Goal: Task Accomplishment & Management: Manage account settings

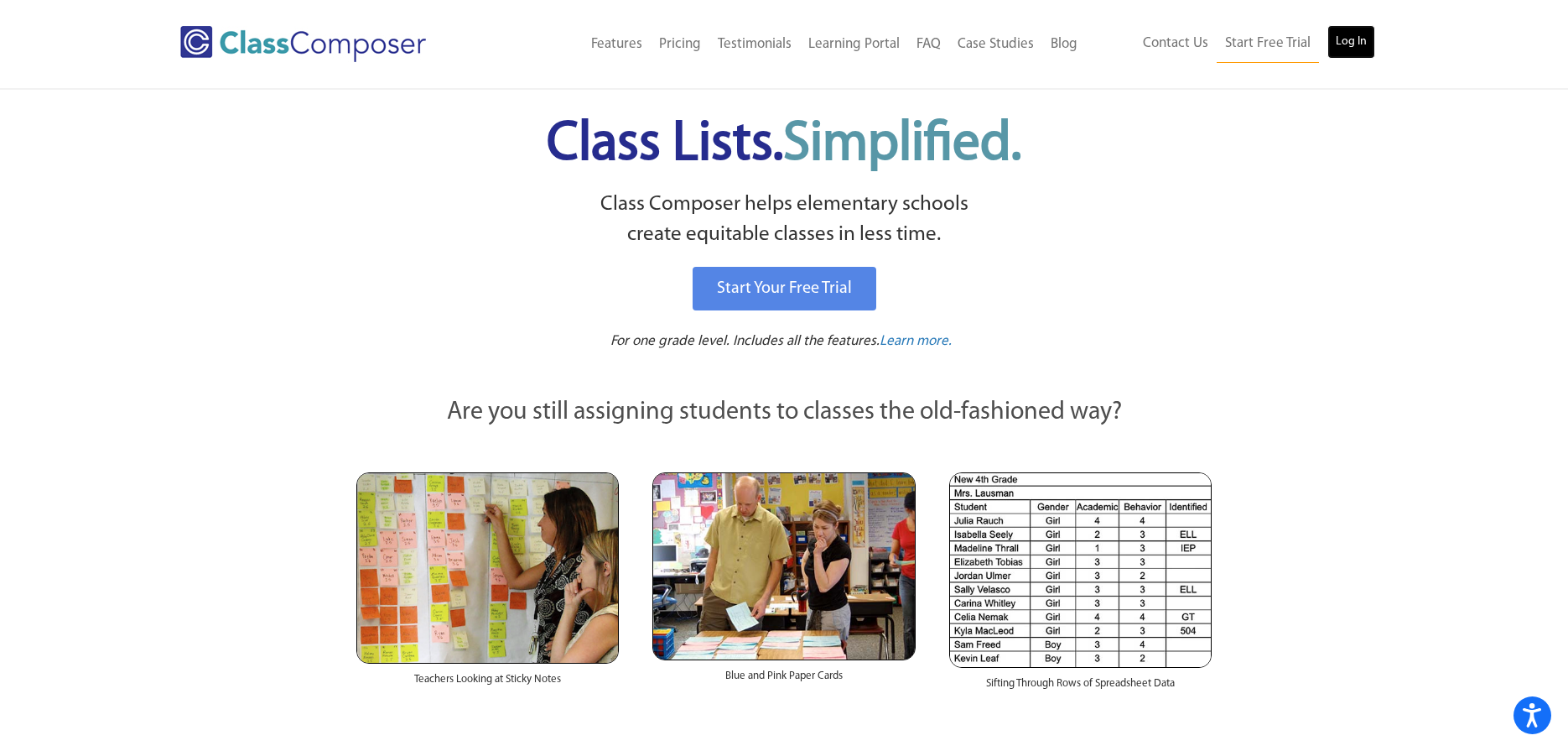
click at [1351, 37] on link "Log In" at bounding box center [1351, 42] width 47 height 33
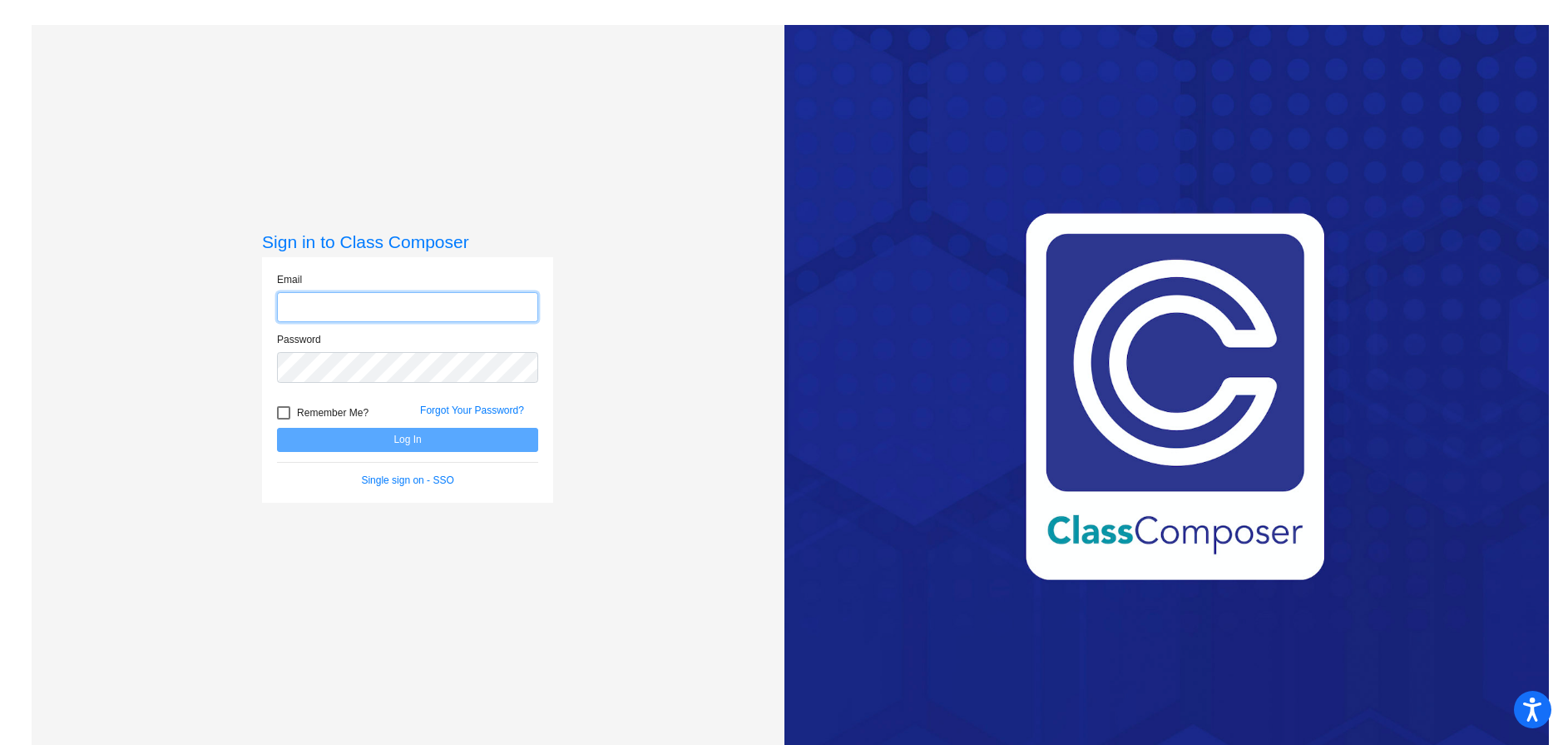
type input "dengesc@hudson.k12.oh.us"
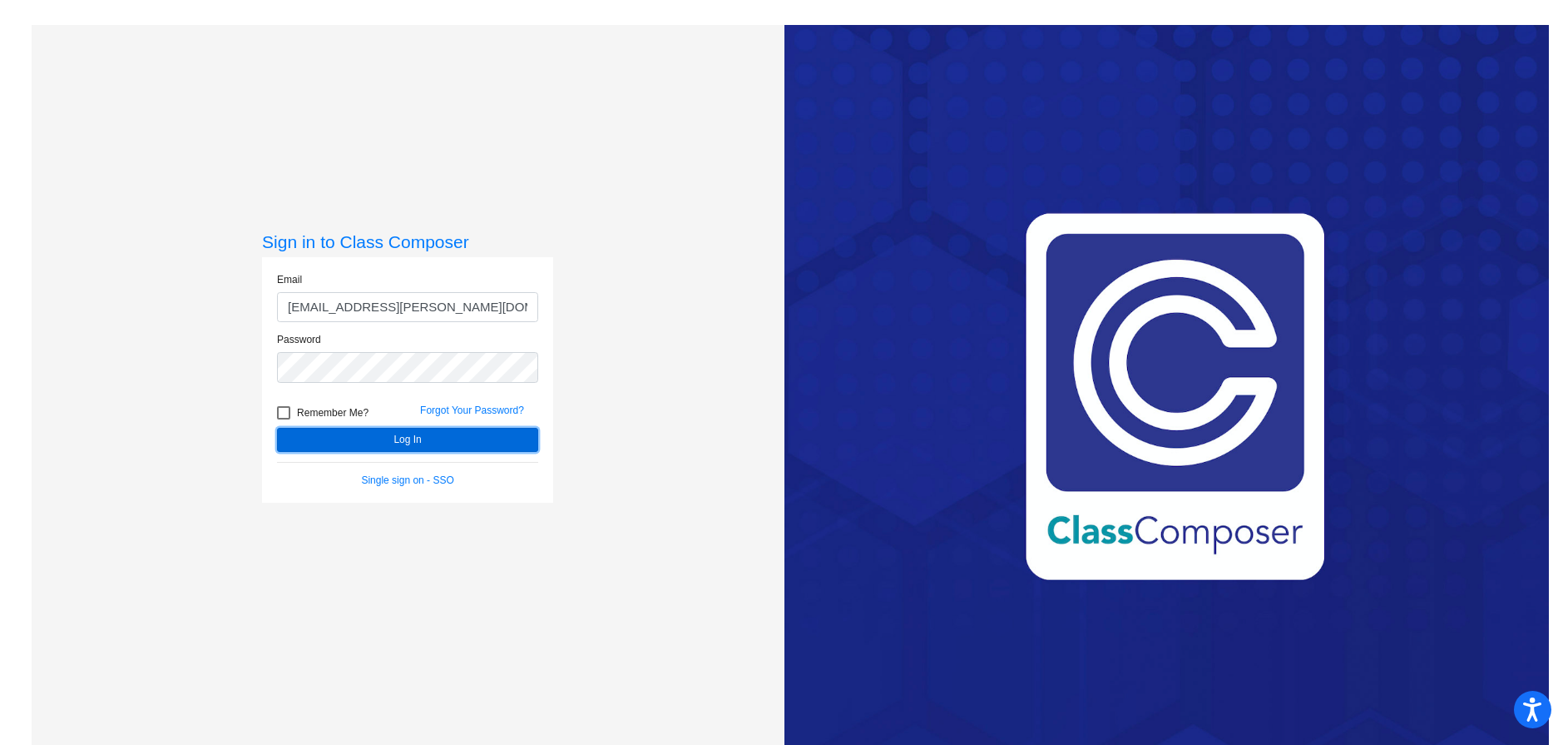
click at [390, 446] on button "Log In" at bounding box center [407, 440] width 261 height 24
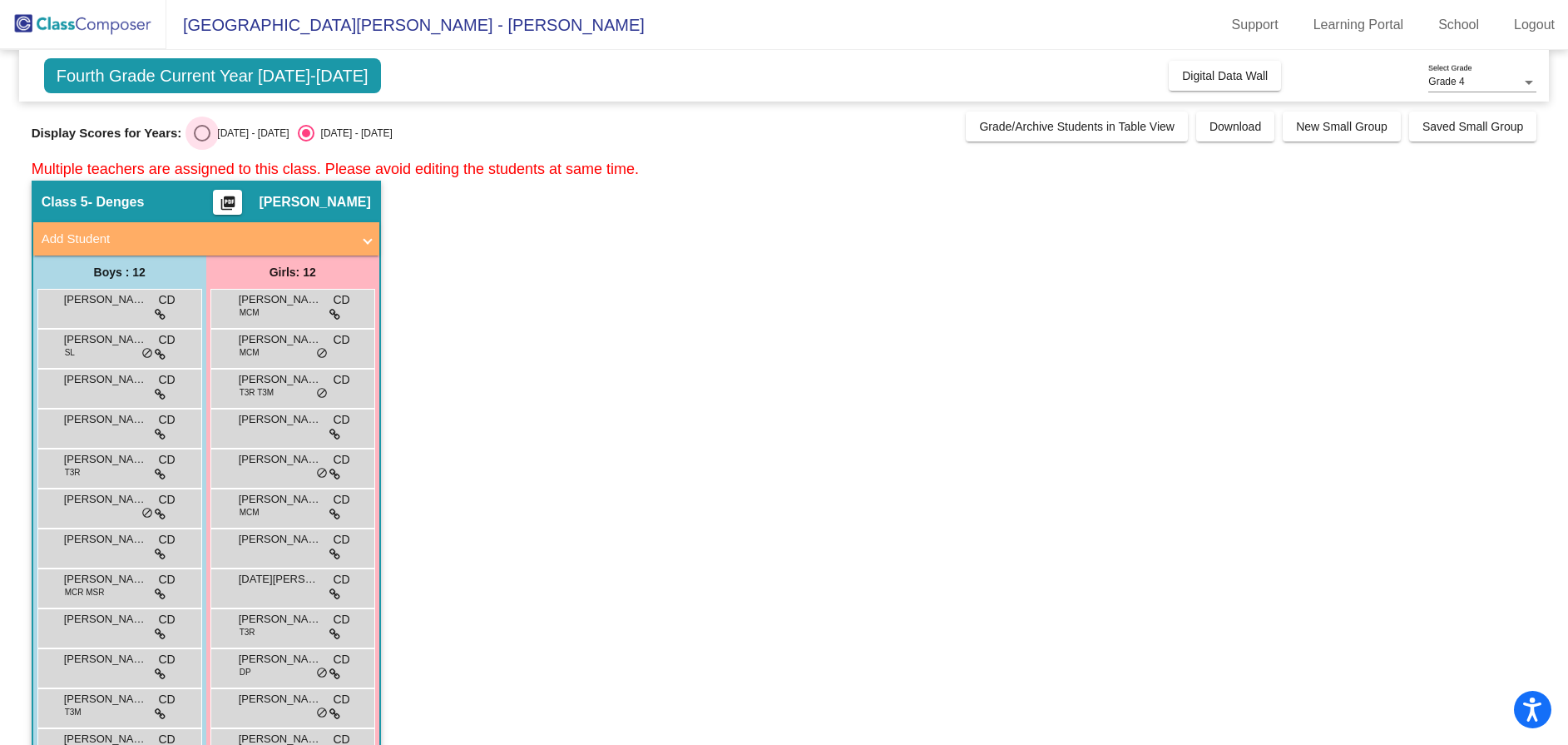
click at [197, 132] on div "Select an option" at bounding box center [202, 133] width 17 height 17
click at [201, 141] on input "2024 - 2025" at bounding box center [201, 141] width 1 height 1
radio input "true"
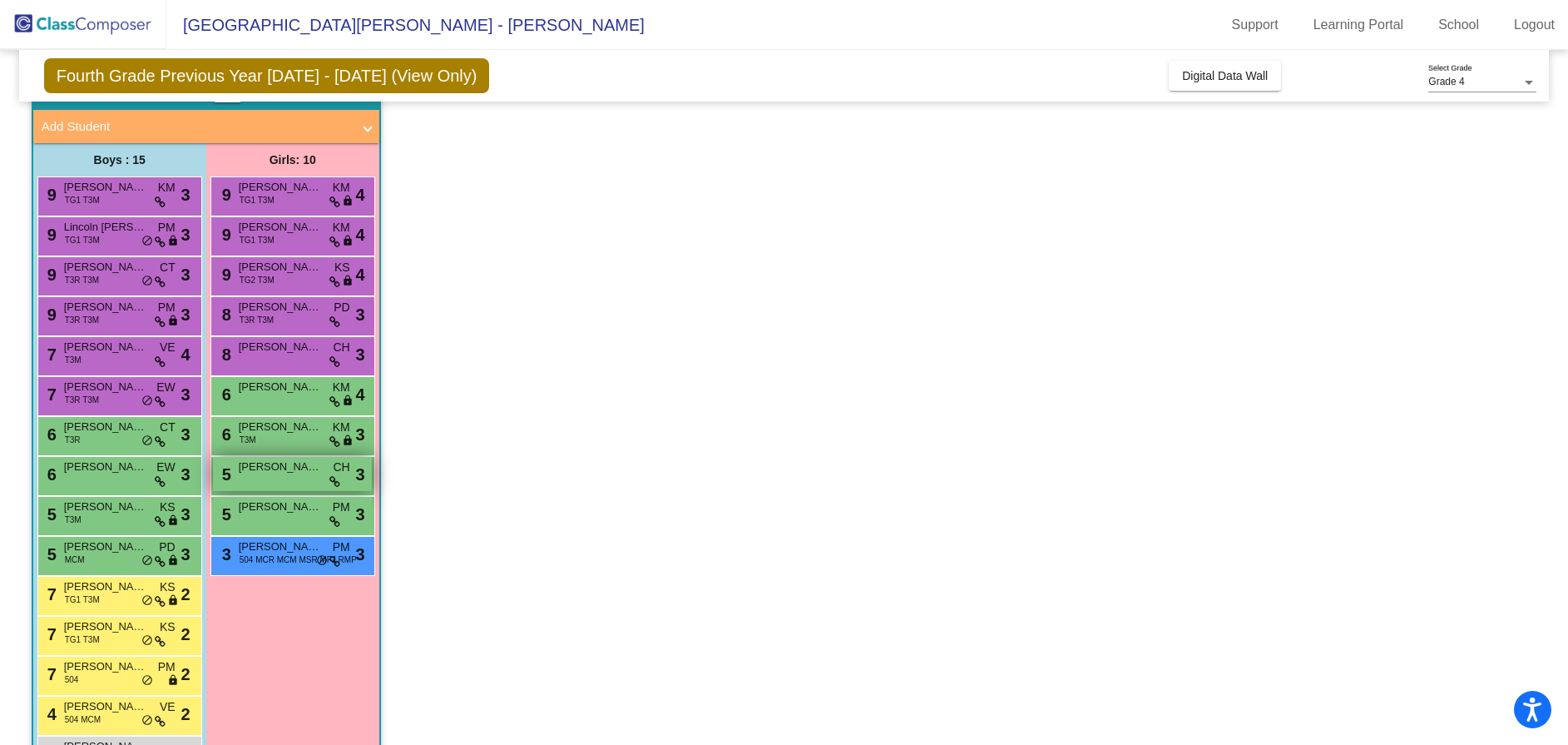
scroll to position [806, 0]
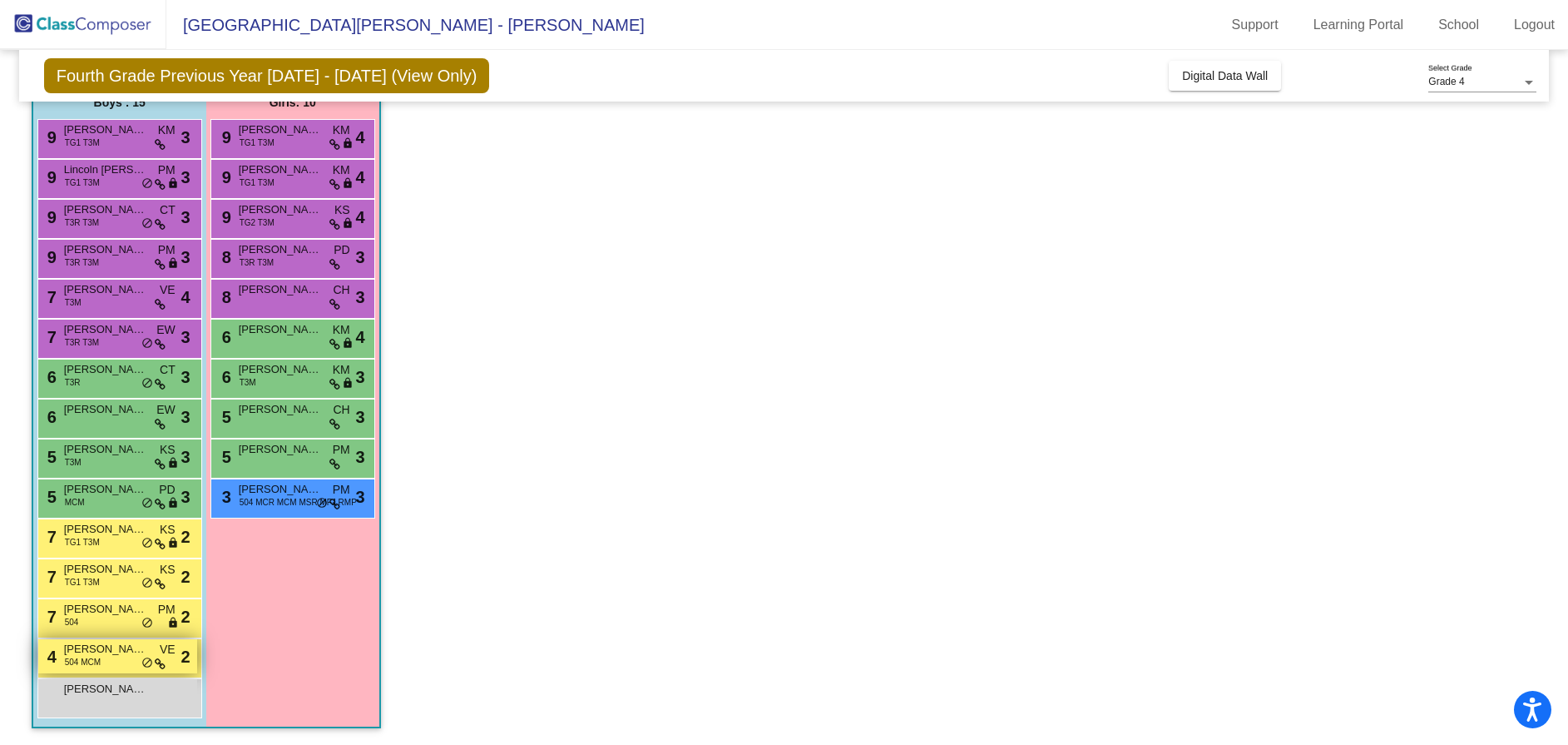
click at [93, 657] on span "504 MCM" at bounding box center [82, 662] width 36 height 13
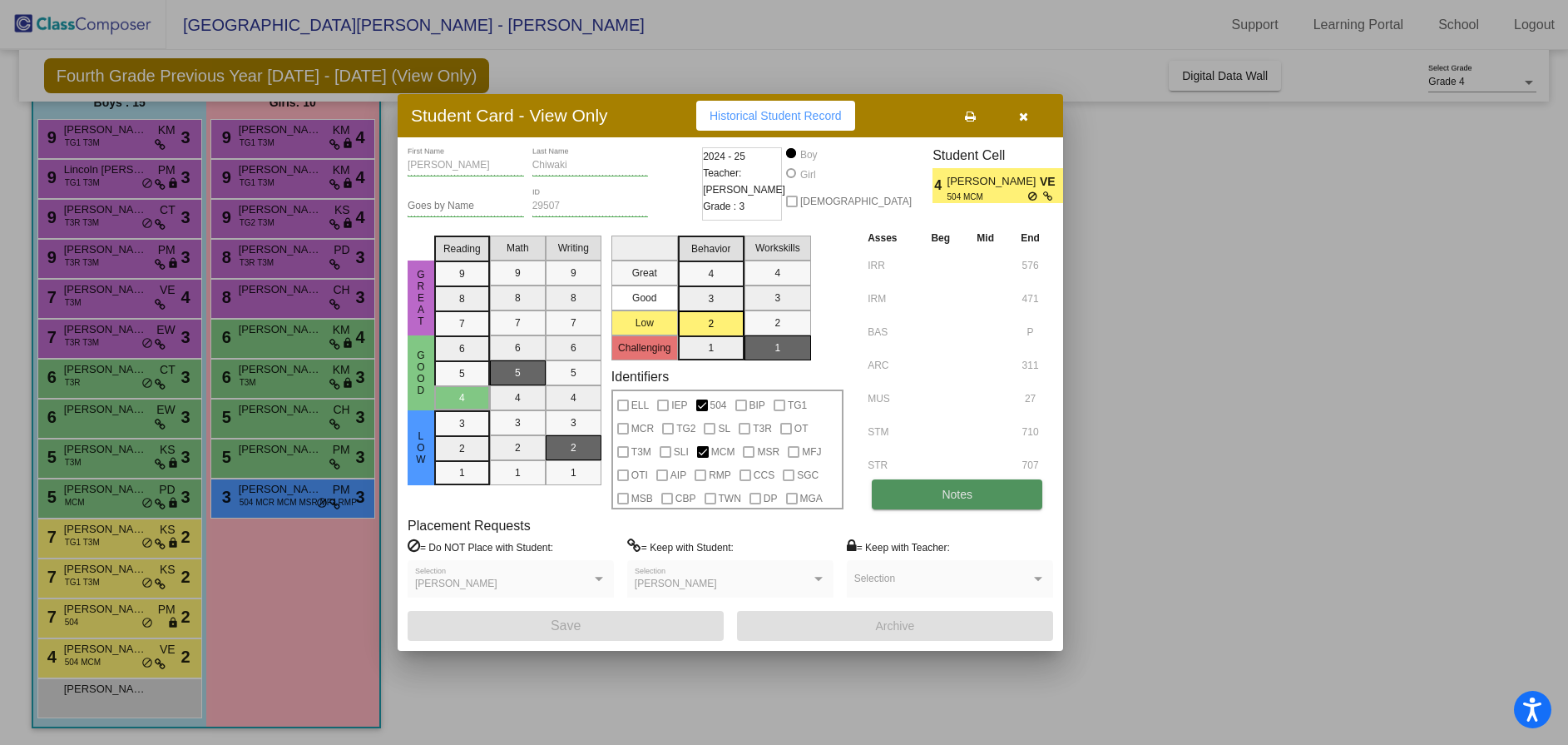
click at [938, 488] on button "Notes" at bounding box center [957, 494] width 171 height 30
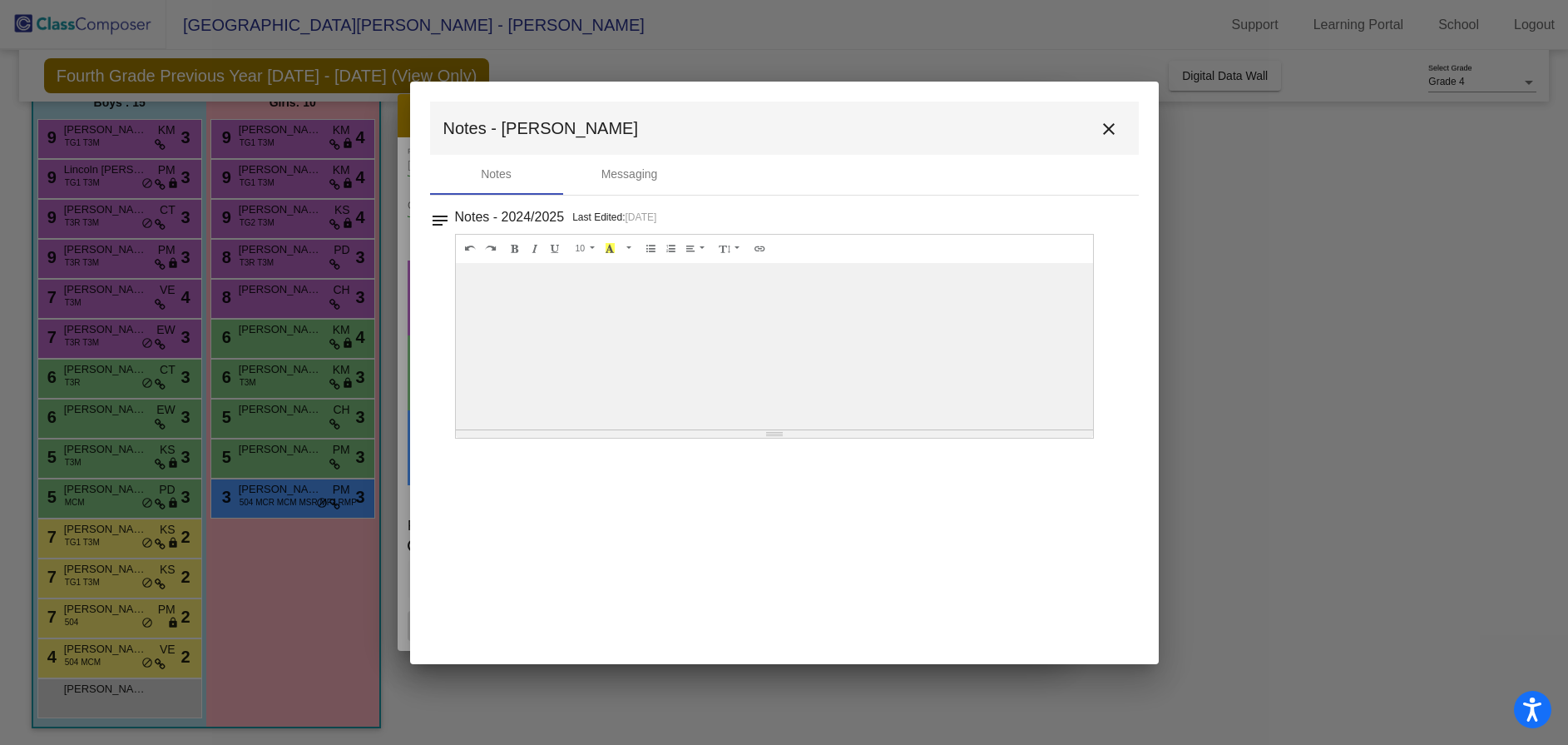
click at [1108, 127] on mat-icon "close" at bounding box center [1109, 129] width 20 height 20
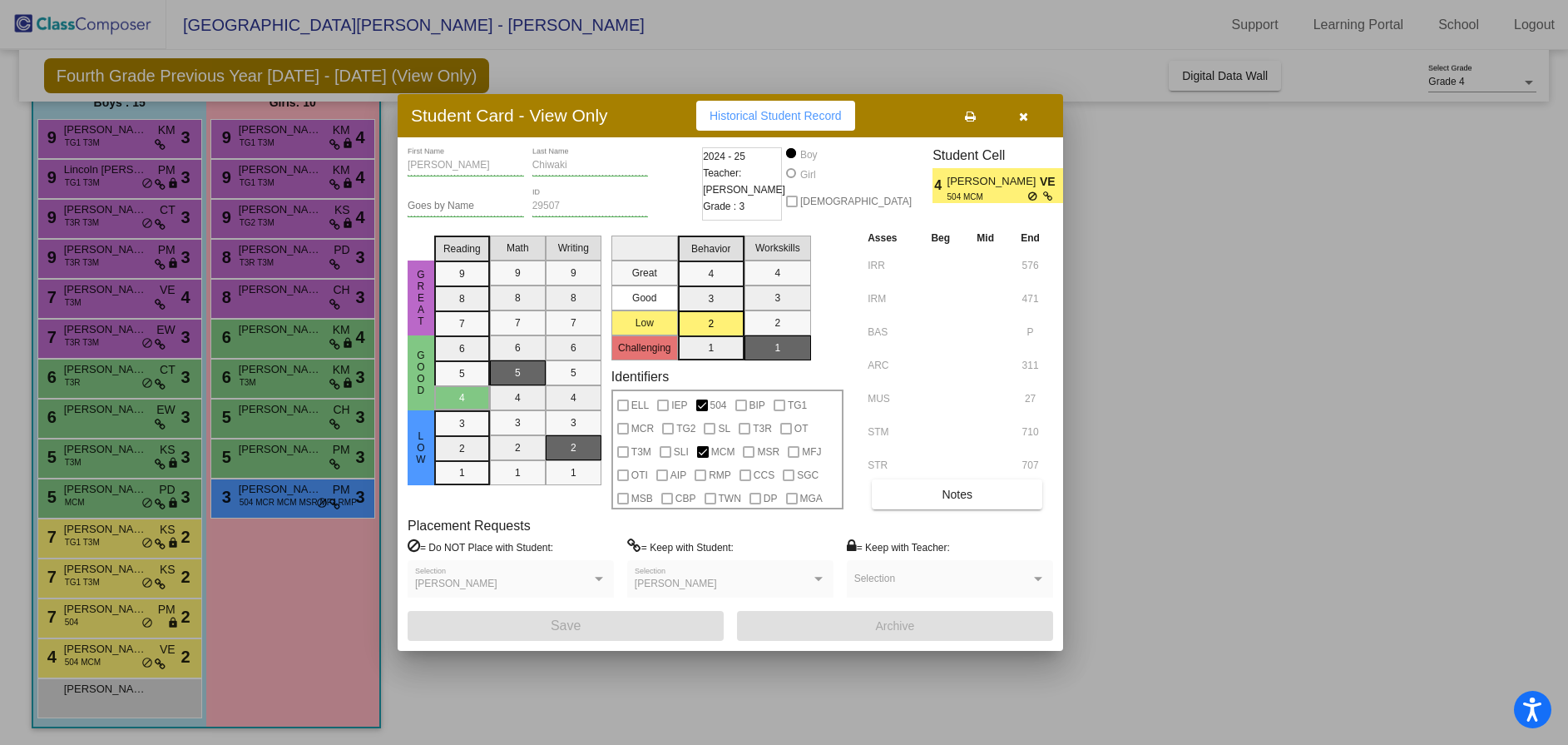
click at [1020, 115] on icon "button" at bounding box center [1023, 116] width 9 height 12
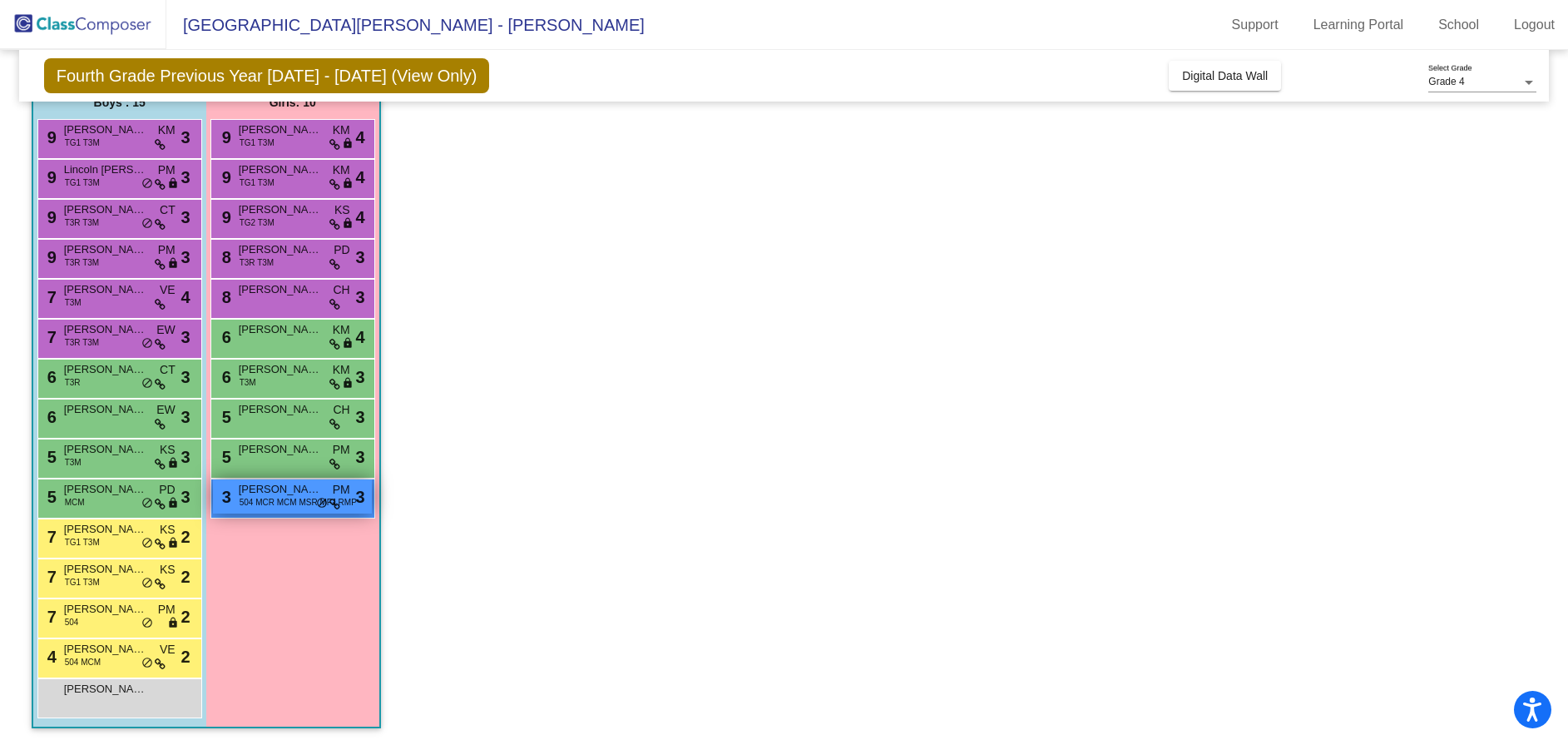
click at [302, 500] on span "504 MCR MCM MSR MFJ RMP" at bounding box center [298, 503] width 117 height 13
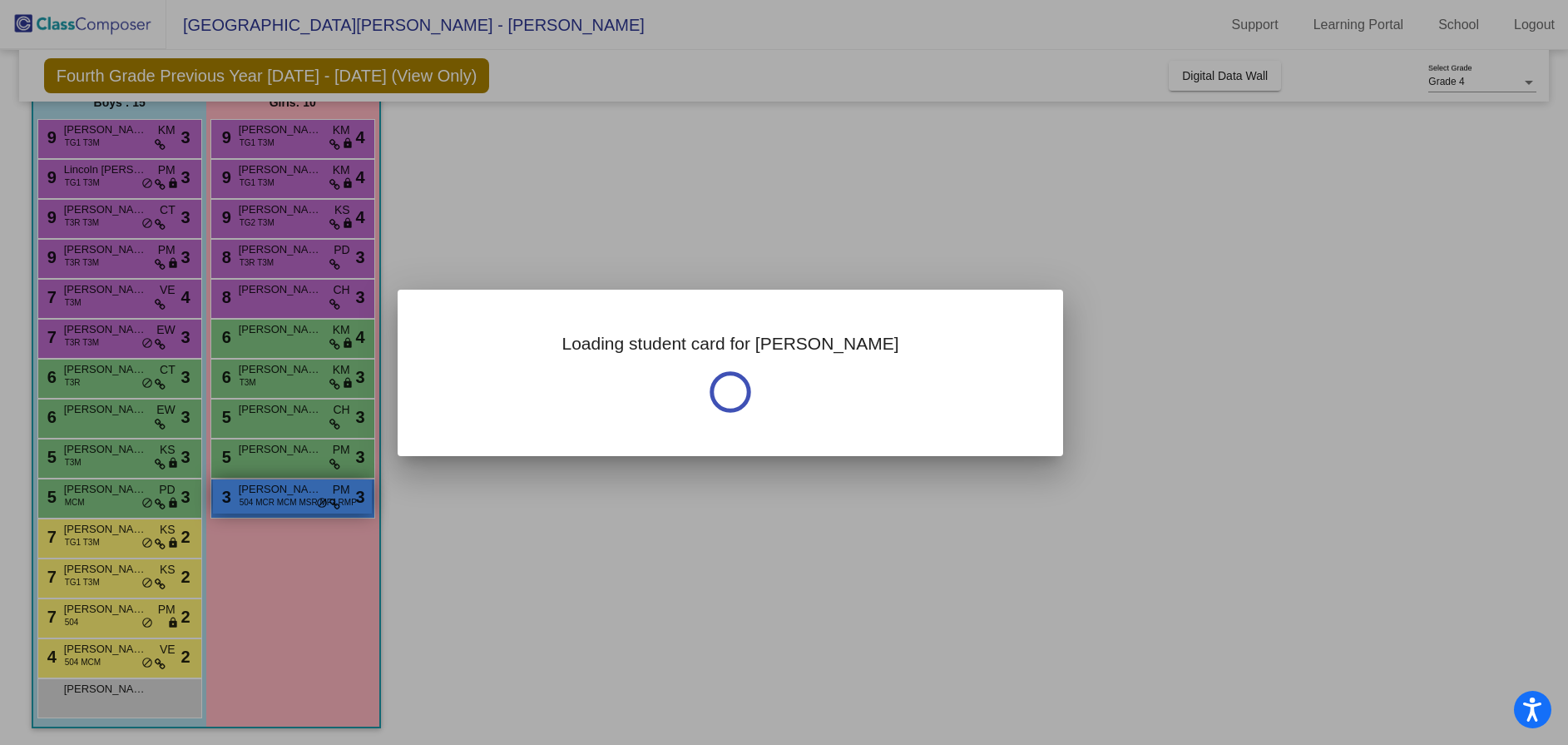
click at [302, 500] on div at bounding box center [784, 372] width 1568 height 745
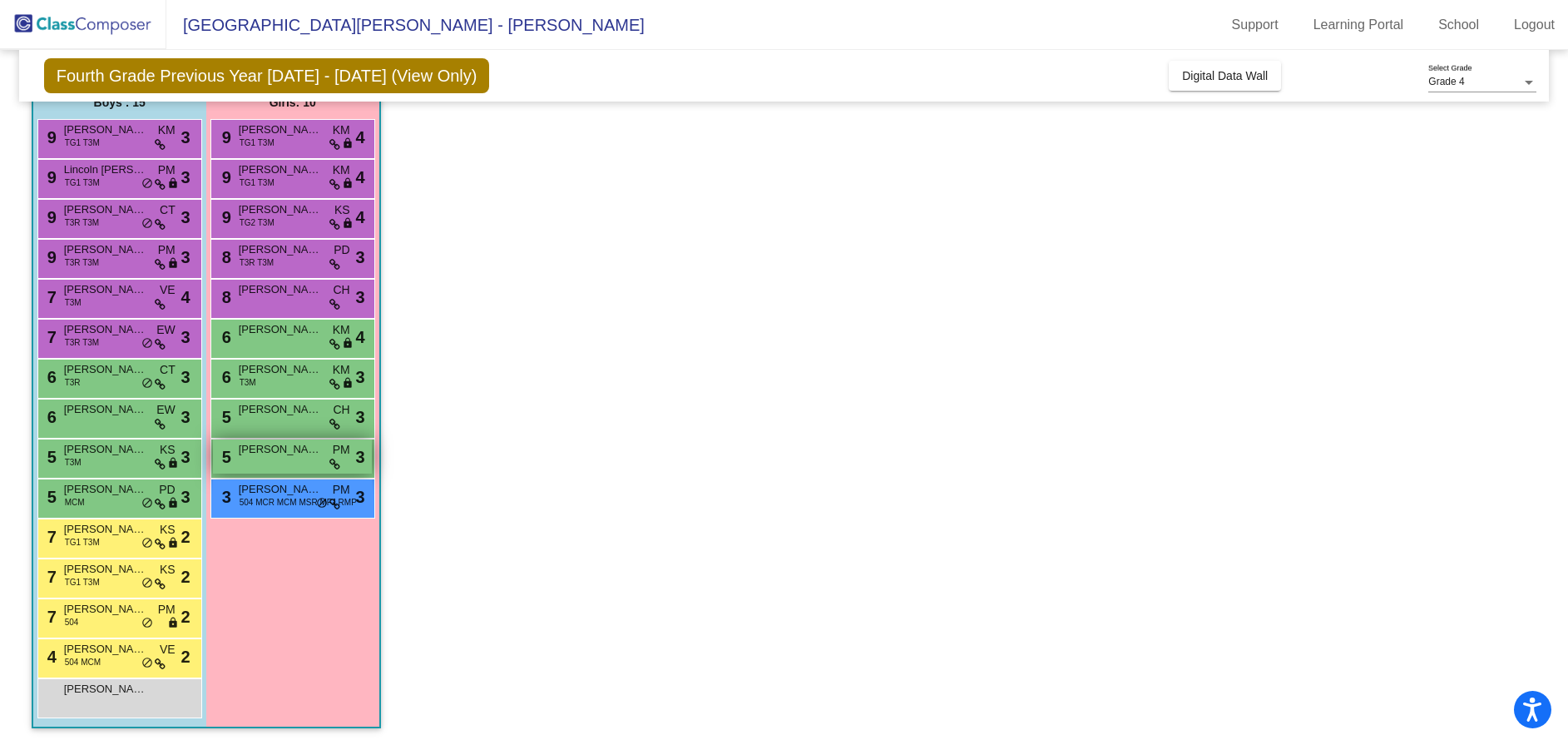
click at [264, 448] on span "Stella Stewart" at bounding box center [280, 449] width 83 height 17
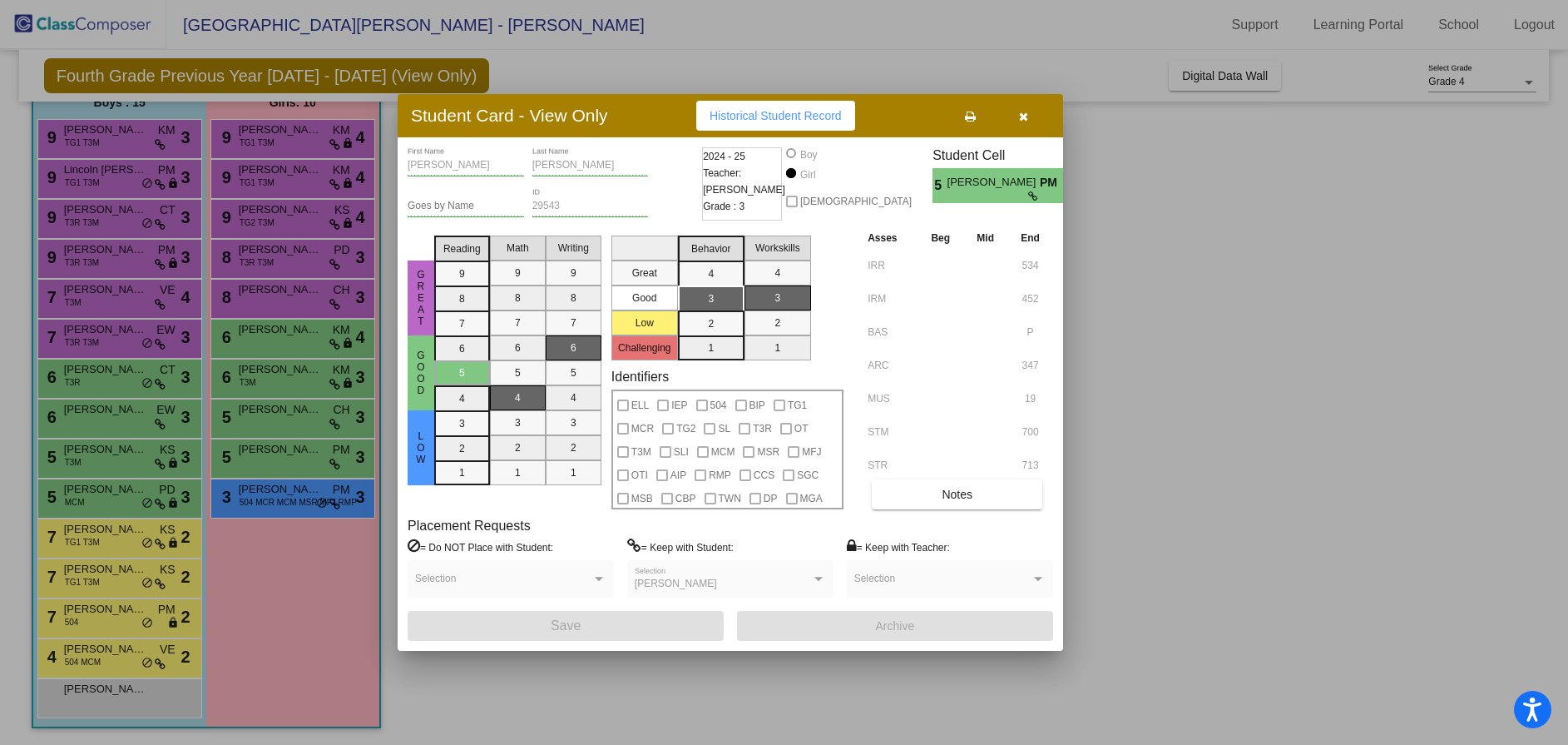
click at [1025, 118] on icon "button" at bounding box center [1023, 116] width 9 height 12
